Goal: Task Accomplishment & Management: Manage account settings

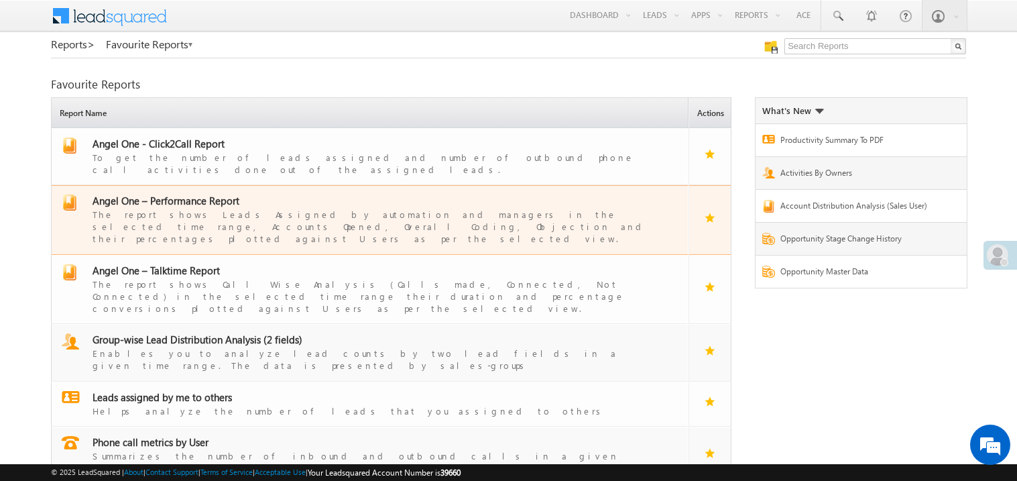
click at [184, 194] on span "Angel One – Performance Report" at bounding box center [166, 200] width 147 height 13
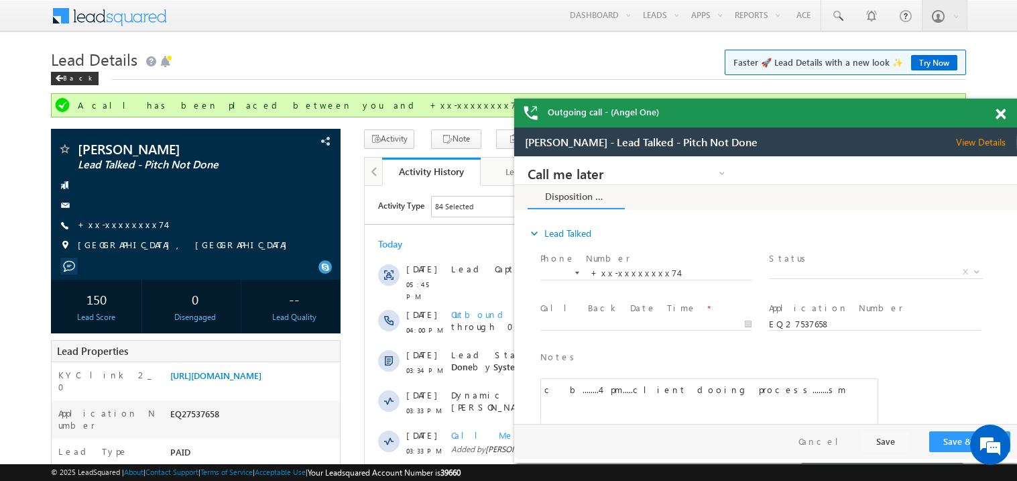
click at [1000, 115] on span at bounding box center [1001, 114] width 10 height 11
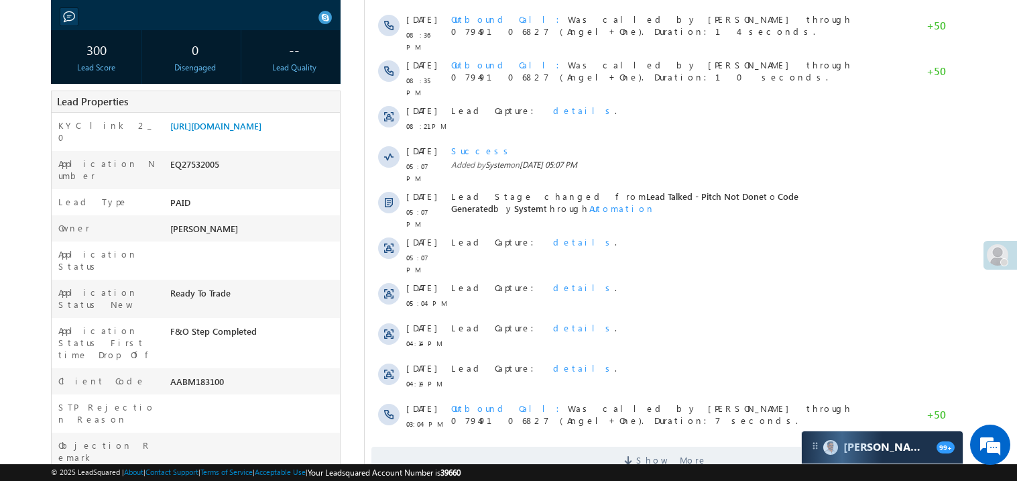
scroll to position [214, 0]
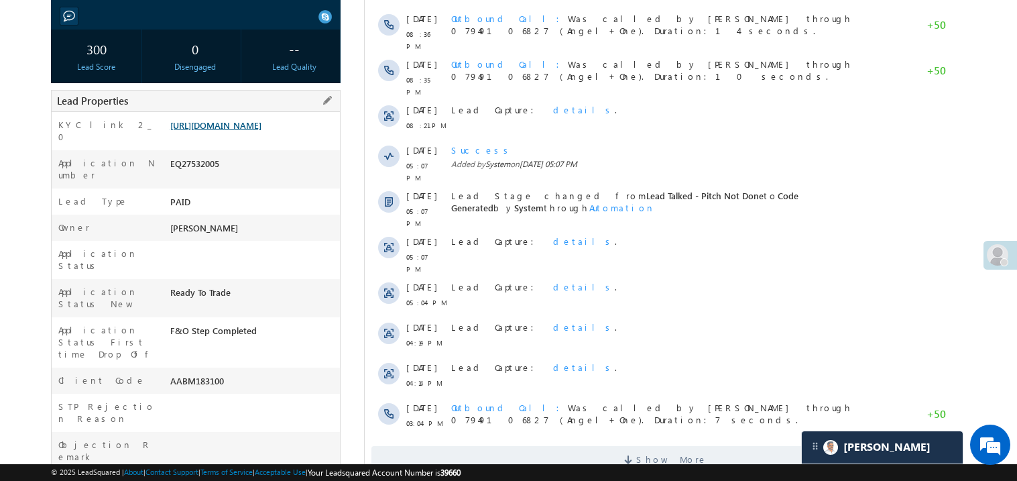
click at [213, 131] on link "https://angelbroking1-pk3em7sa.customui-test.leadsquared.com?leadId=d0bee9b8-26…" at bounding box center [215, 124] width 91 height 11
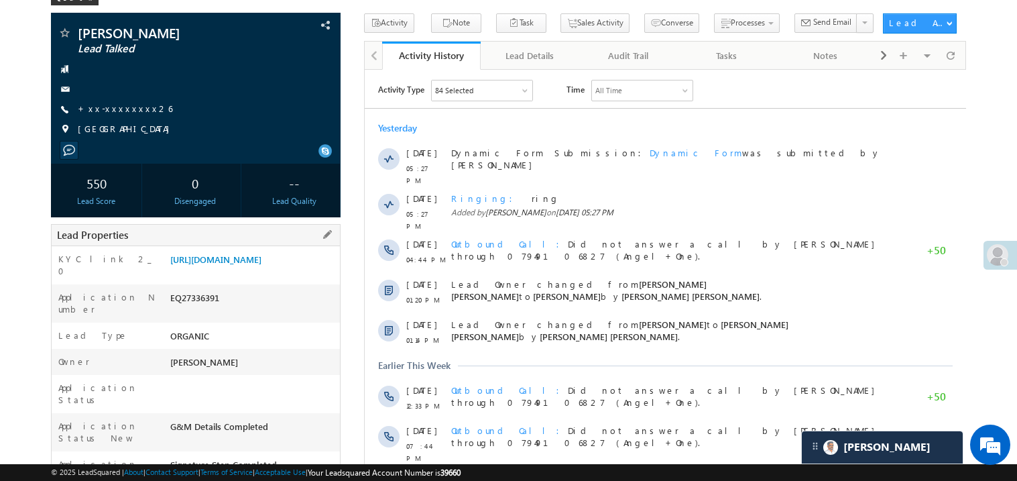
scroll to position [53, 0]
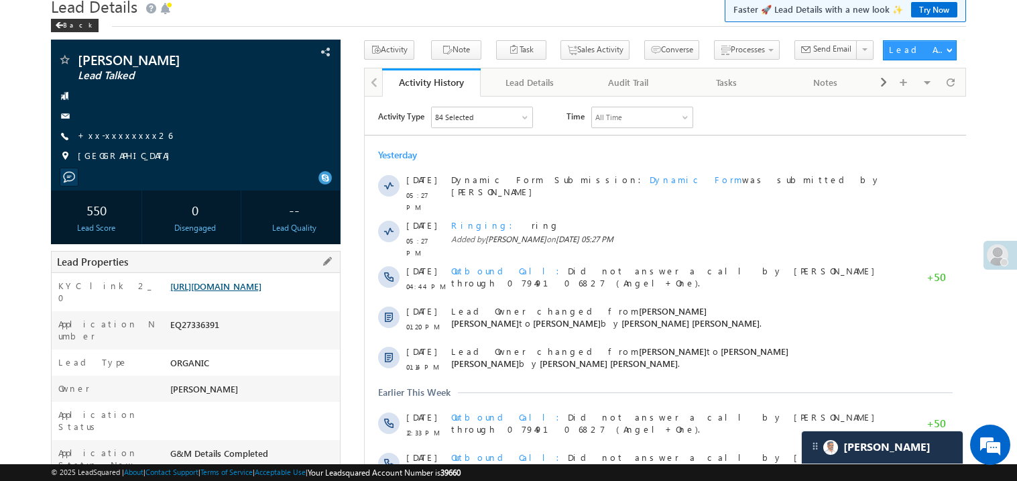
click at [248, 292] on link "https://angelbroking1-pk3em7sa.customui-test.leadsquared.com?leadId=c0ff9a58-d0…" at bounding box center [215, 285] width 91 height 11
click at [253, 292] on link "[URL][DOMAIN_NAME]" at bounding box center [215, 285] width 91 height 11
click at [239, 292] on link "[URL][DOMAIN_NAME]" at bounding box center [215, 285] width 91 height 11
click at [260, 292] on link "[URL][DOMAIN_NAME]" at bounding box center [215, 285] width 91 height 11
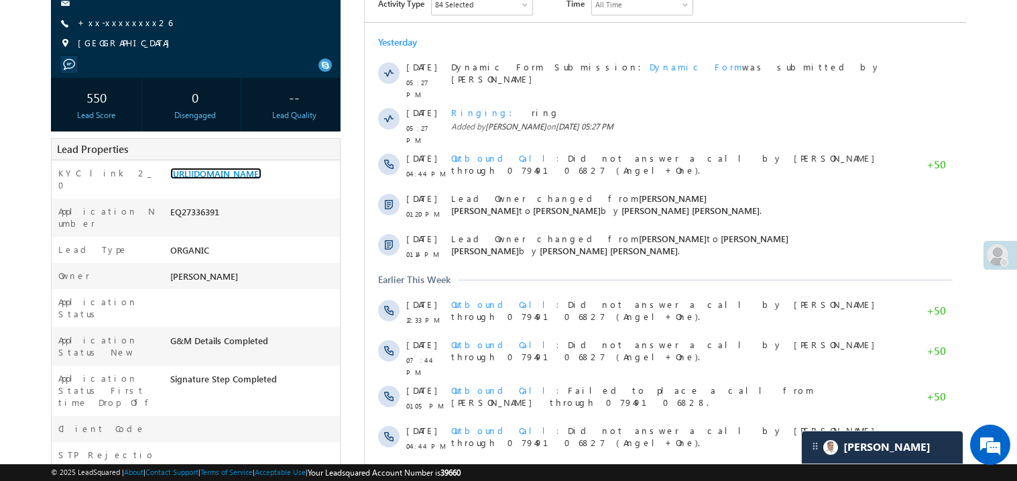
scroll to position [268, 0]
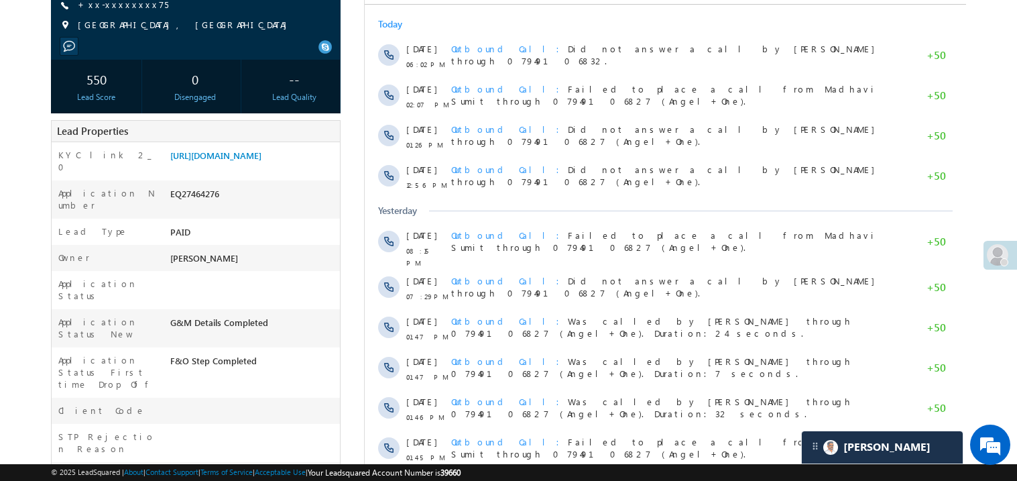
scroll to position [214, 0]
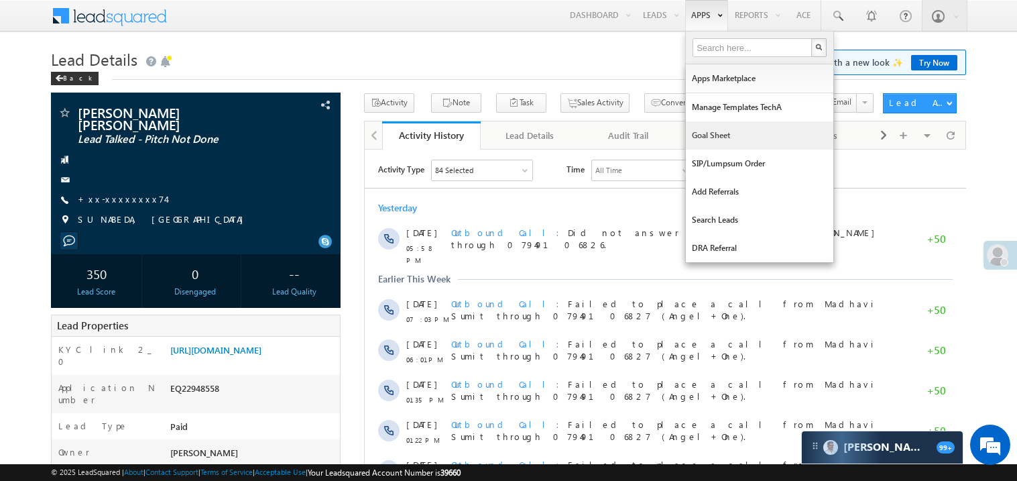
click at [707, 139] on link "Goal Sheet" at bounding box center [760, 135] width 148 height 28
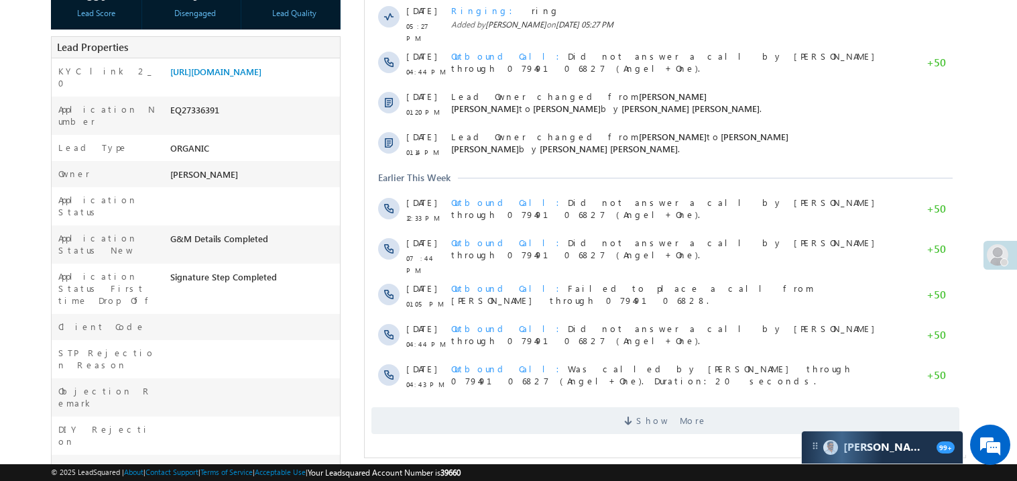
click at [1002, 84] on body "Menu Madhavi Sumit Sumit .Madh avi@a ngelb rokin g.com" at bounding box center [508, 258] width 1017 height 1053
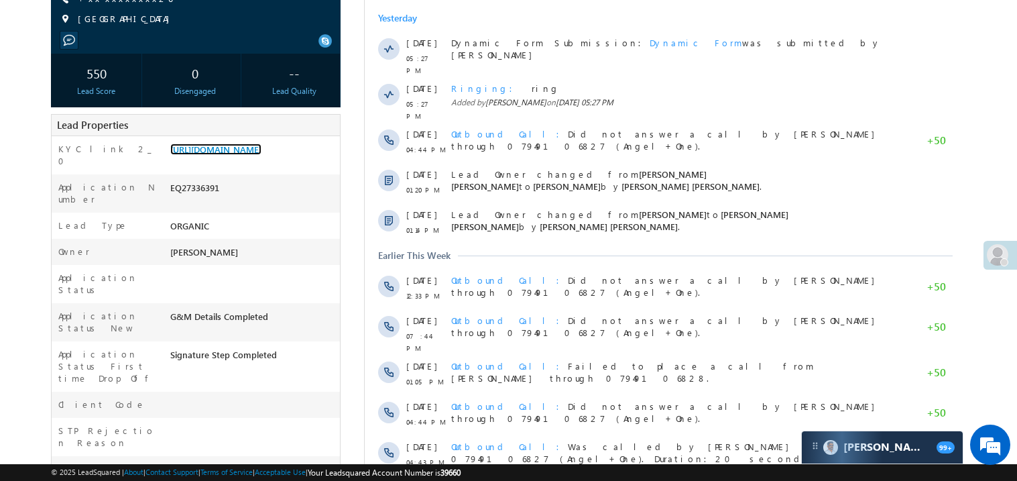
scroll to position [187, 0]
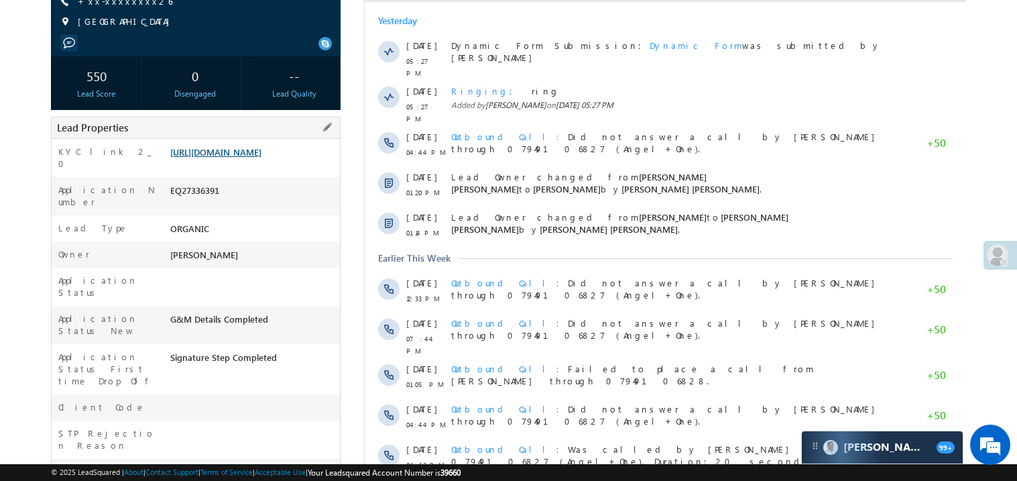
click at [205, 158] on link "[URL][DOMAIN_NAME]" at bounding box center [215, 151] width 91 height 11
